Goal: Task Accomplishment & Management: Manage account settings

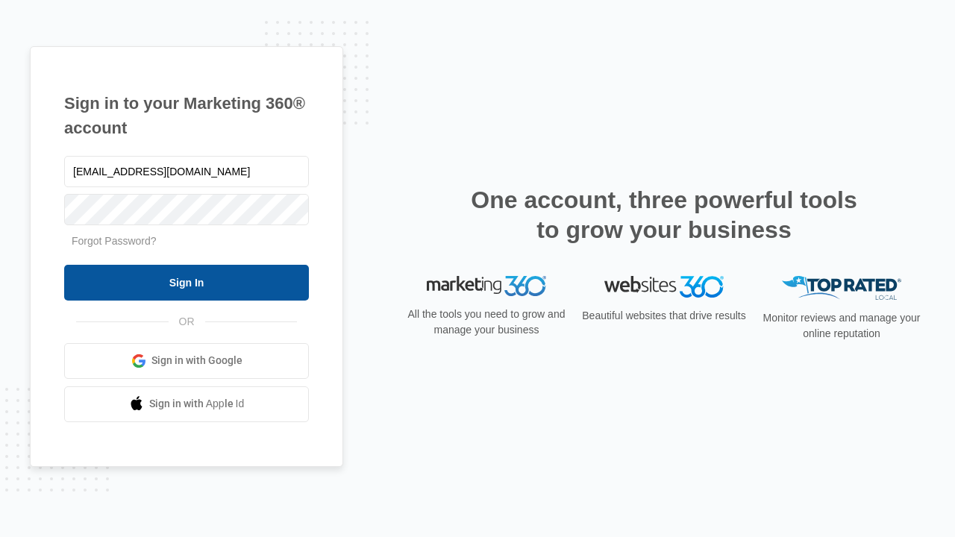
click at [187, 282] on input "Sign In" at bounding box center [186, 283] width 245 height 36
